Goal: Information Seeking & Learning: Find specific fact

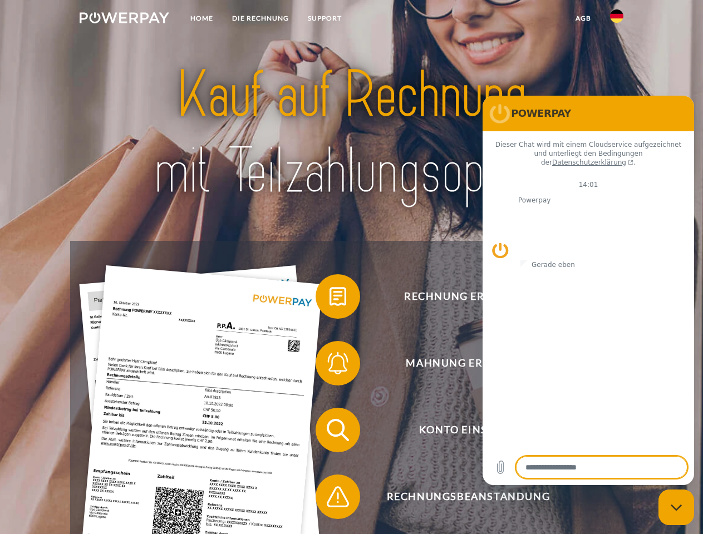
click at [124, 19] on img at bounding box center [125, 17] width 90 height 11
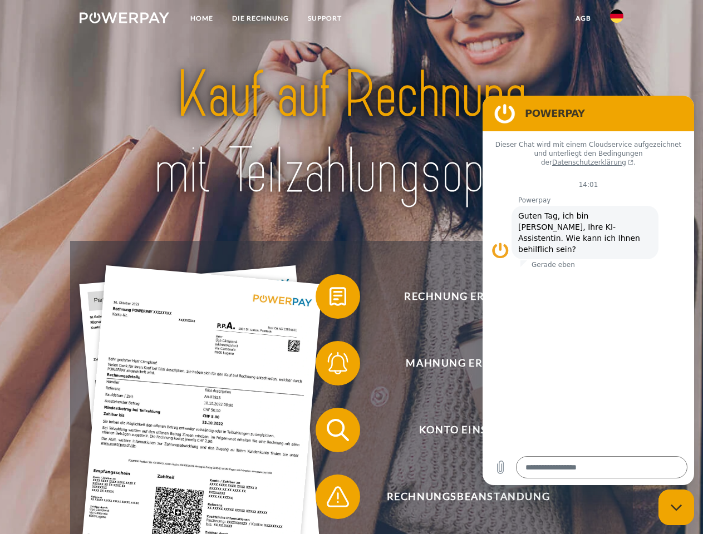
click at [617, 19] on img at bounding box center [616, 15] width 13 height 13
click at [583, 18] on link "agb" at bounding box center [583, 18] width 35 height 20
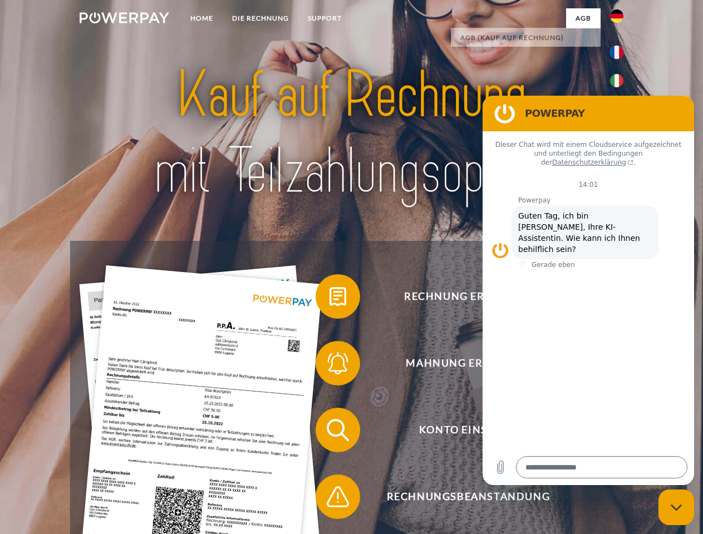
click at [330, 299] on span at bounding box center [321, 297] width 56 height 56
click at [330, 366] on span at bounding box center [321, 364] width 56 height 56
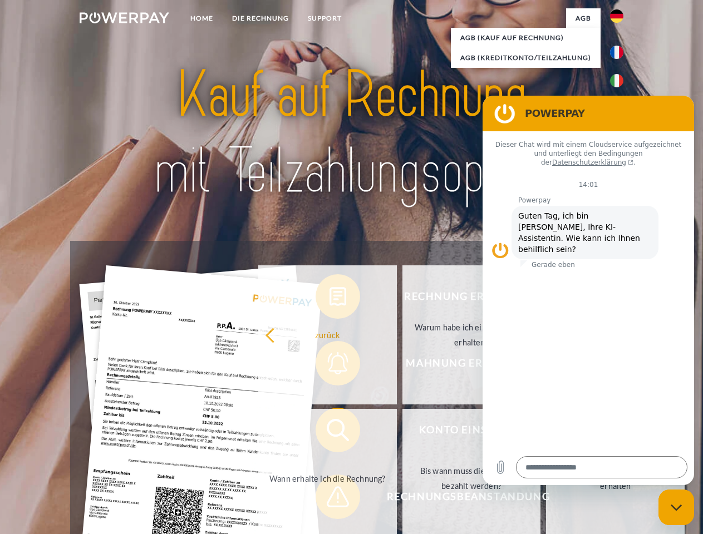
click at [402, 433] on link "Bis wann muss die Rechnung bezahlt werden?" at bounding box center [471, 478] width 139 height 139
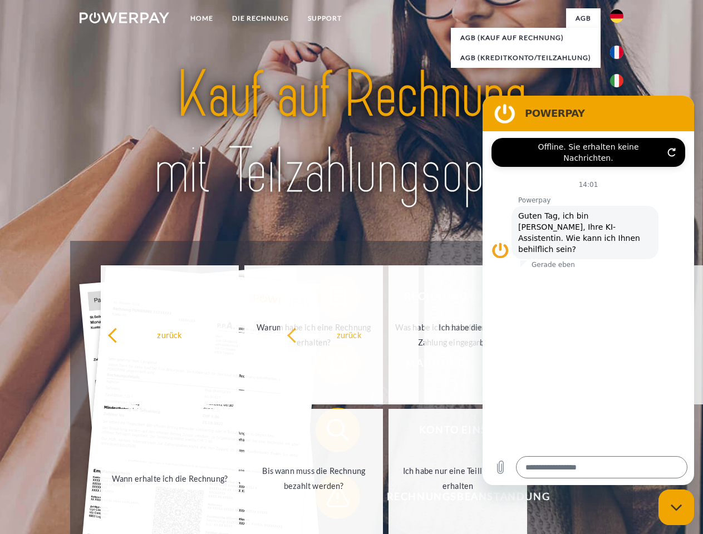
click at [330, 499] on span at bounding box center [321, 497] width 56 height 56
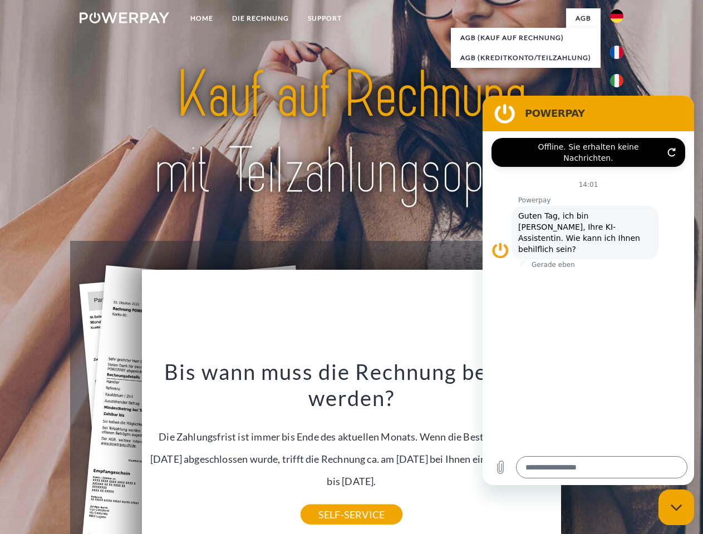
click at [676, 508] on icon "Messaging-Fenster schließen" at bounding box center [677, 507] width 12 height 7
type textarea "*"
